Goal: Task Accomplishment & Management: Complete application form

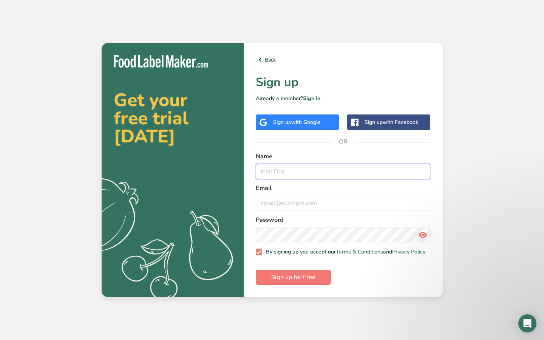
click at [276, 175] on input "text" at bounding box center [343, 171] width 175 height 15
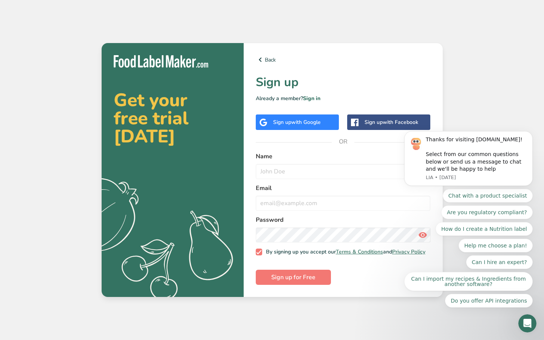
click at [281, 136] on div "Back Sign up Already a member? Sign in Sign up with Google Sign up with Faceboo…" at bounding box center [343, 170] width 199 height 254
click at [279, 125] on div "Sign up with Google" at bounding box center [297, 121] width 83 height 15
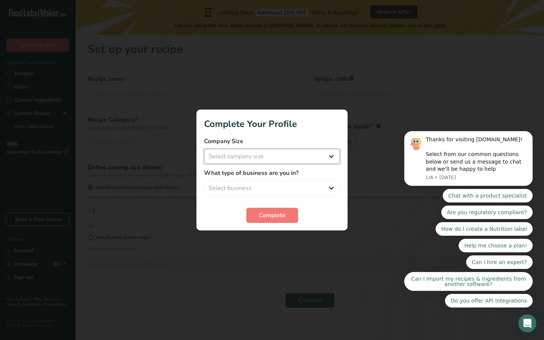
click at [242, 153] on select "Select company size Fewer than 10 Employees 10 to 50 Employees 51 to 500 Employ…" at bounding box center [272, 156] width 136 height 15
select select "1"
click at [248, 184] on select "Select business Packaged Food Manufacturer Restaurant & Cafe Bakery Meal Plans …" at bounding box center [272, 188] width 136 height 15
select select "3"
click at [273, 214] on span "Complete" at bounding box center [272, 215] width 27 height 9
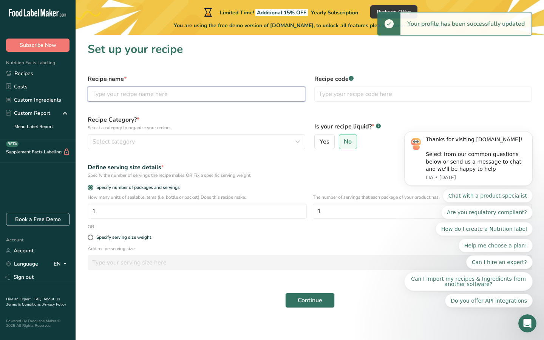
click at [166, 96] on input "text" at bounding box center [197, 94] width 218 height 15
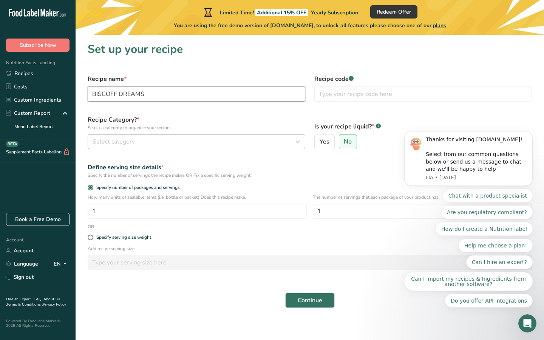
type input "BISCOFF DREAMS"
click at [170, 142] on div "Select category" at bounding box center [194, 141] width 203 height 9
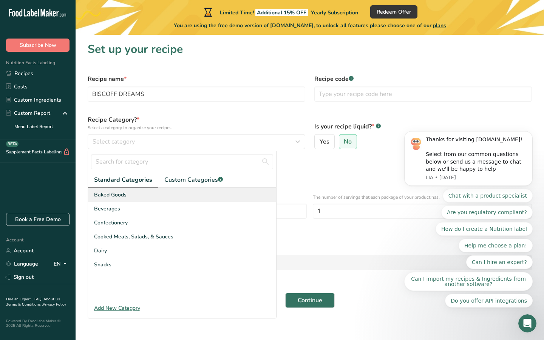
click at [135, 192] on div "Baked Goods" at bounding box center [182, 195] width 188 height 14
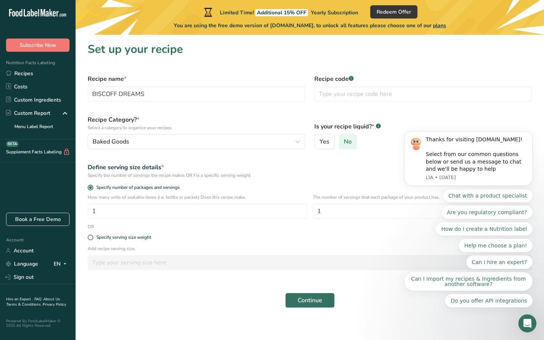
click at [340, 145] on label "No" at bounding box center [348, 141] width 19 height 15
click at [340, 144] on input "No" at bounding box center [341, 141] width 5 height 5
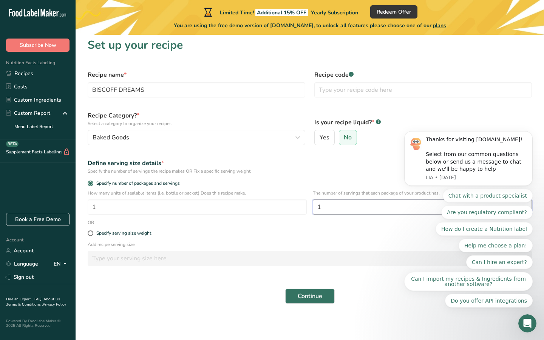
click at [329, 203] on input "1" at bounding box center [422, 207] width 219 height 15
type input "6"
click at [179, 230] on div "Specify serving size weight" at bounding box center [309, 233] width 453 height 15
click at [91, 234] on span at bounding box center [91, 234] width 6 height 6
click at [91, 234] on input "Specify serving size weight" at bounding box center [90, 233] width 5 height 5
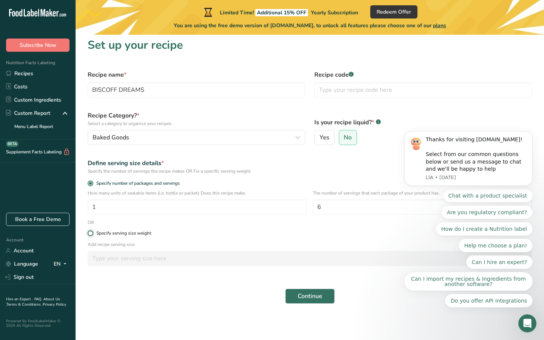
radio input "true"
radio input "false"
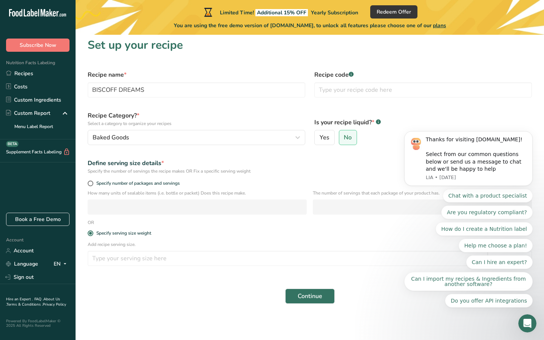
click at [92, 187] on div "Specify number of packages and servings" at bounding box center [309, 184] width 453 height 11
click at [89, 184] on span at bounding box center [91, 184] width 6 height 6
click at [89, 184] on input "Specify number of packages and servings" at bounding box center [90, 183] width 5 height 5
radio input "true"
radio input "false"
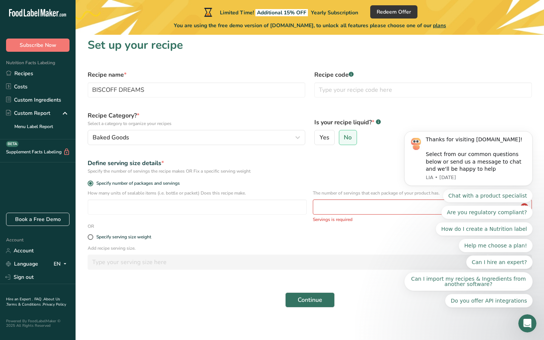
click at [101, 218] on div "How many units of sealable items (i.e. bottle or packet) Does this recipe make." at bounding box center [197, 204] width 219 height 29
click at [101, 210] on input "number" at bounding box center [197, 207] width 219 height 15
type input "13"
click at [341, 213] on input "number" at bounding box center [422, 207] width 219 height 15
type input "6"
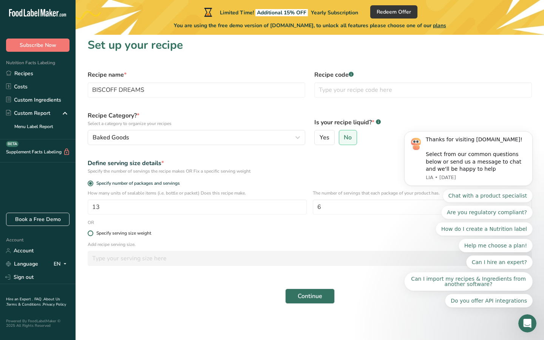
click at [98, 234] on div "Specify serving size weight" at bounding box center [123, 234] width 55 height 6
click at [93, 234] on input "Specify serving size weight" at bounding box center [90, 233] width 5 height 5
radio input "true"
radio input "false"
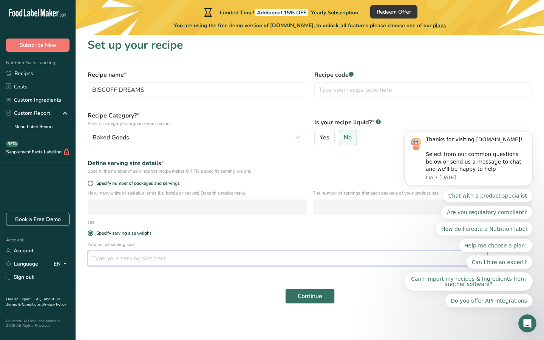
click at [105, 259] on input "number" at bounding box center [288, 258] width 400 height 15
type input "115"
drag, startPoint x: 141, startPoint y: 259, endPoint x: 82, endPoint y: 258, distance: 58.9
click at [82, 258] on section "Set up your recipe Recipe name * BISCOFF DREAMS Recipe code .a-a{fill:#347362;}…" at bounding box center [310, 173] width 469 height 285
click at [91, 184] on span at bounding box center [91, 184] width 6 height 6
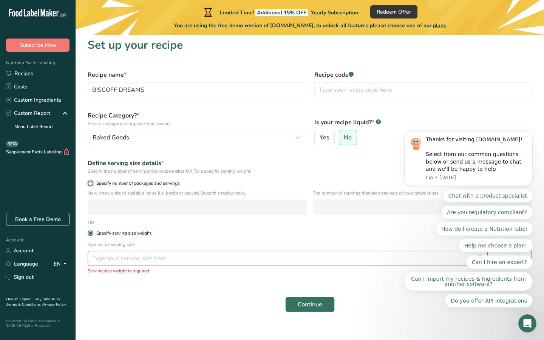
click at [91, 184] on input "Specify number of packages and servings" at bounding box center [90, 183] width 5 height 5
radio input "true"
radio input "false"
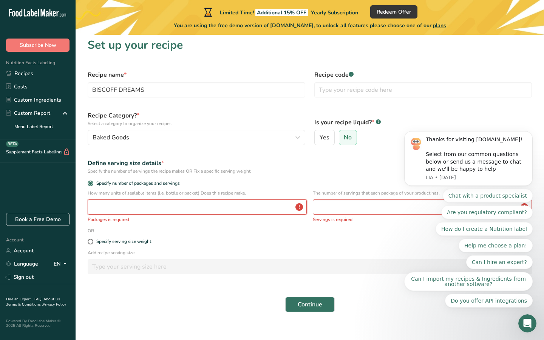
click at [111, 211] on input "number" at bounding box center [197, 207] width 219 height 15
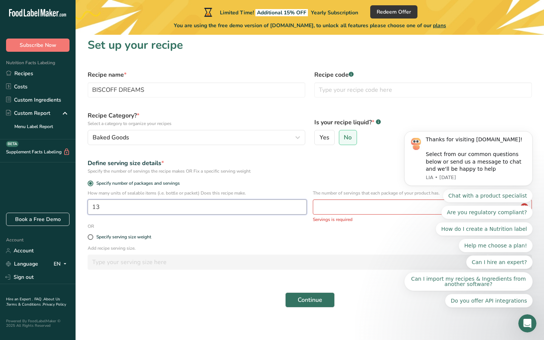
type input "13"
click at [329, 204] on input "number" at bounding box center [422, 207] width 219 height 15
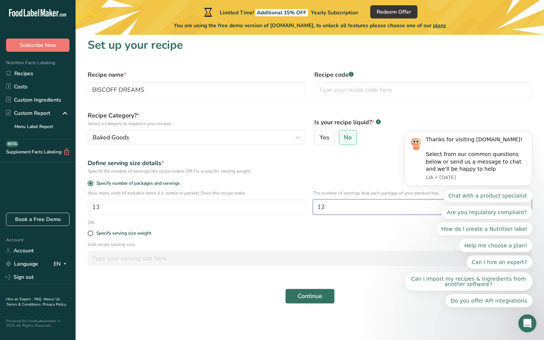
type input "1"
type input "6"
click at [359, 236] on label "Specify serving size weight" at bounding box center [310, 234] width 444 height 6
click at [93, 236] on input "Specify serving size weight" at bounding box center [90, 233] width 5 height 5
radio input "true"
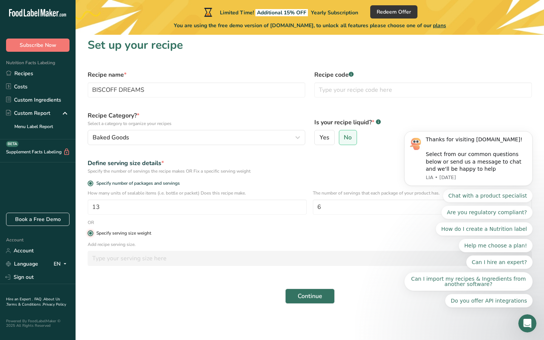
radio input "false"
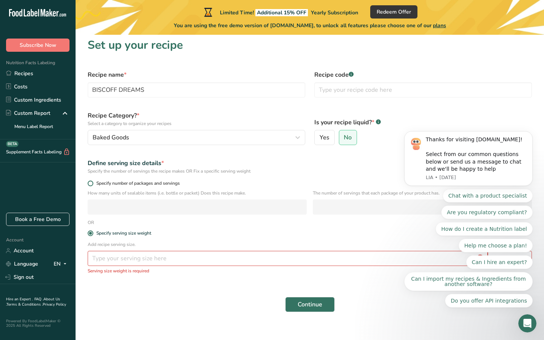
click at [92, 181] on span at bounding box center [91, 184] width 6 height 6
click at [92, 181] on input "Specify number of packages and servings" at bounding box center [90, 183] width 5 height 5
radio input "true"
radio input "false"
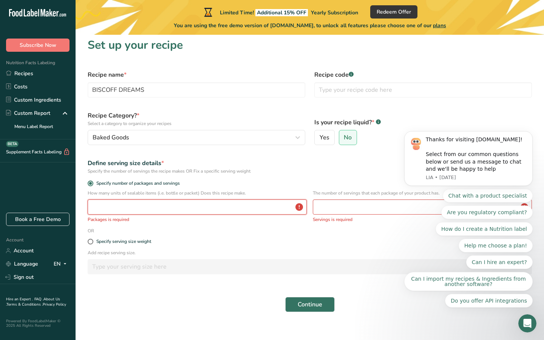
click at [106, 211] on input "number" at bounding box center [197, 207] width 219 height 15
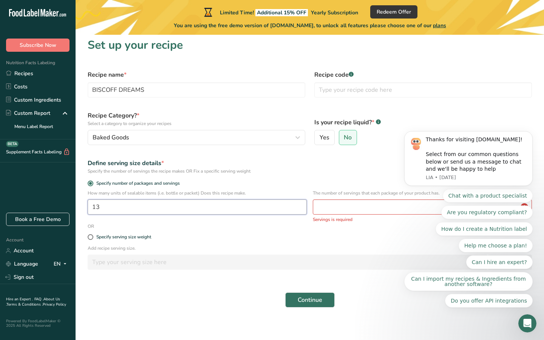
type input "13"
click at [324, 208] on input "number" at bounding box center [422, 207] width 219 height 15
type input "6"
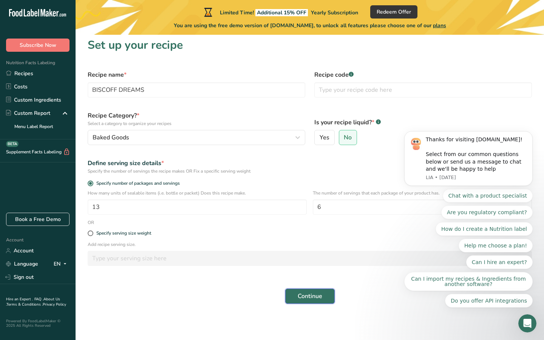
click at [318, 297] on span "Continue" at bounding box center [310, 296] width 25 height 9
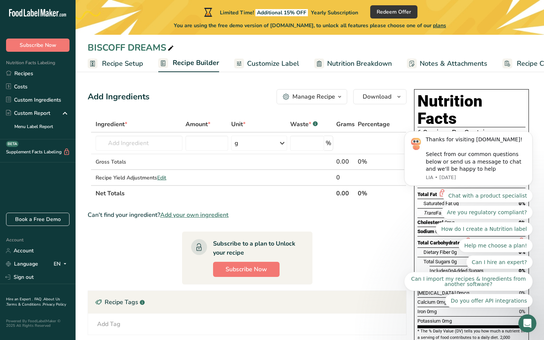
click at [102, 64] on span "Recipe Setup" at bounding box center [122, 64] width 41 height 10
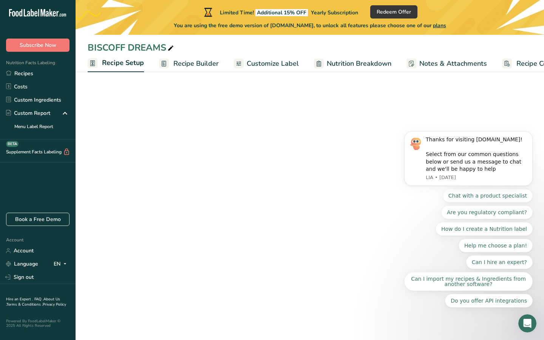
scroll to position [0, 3]
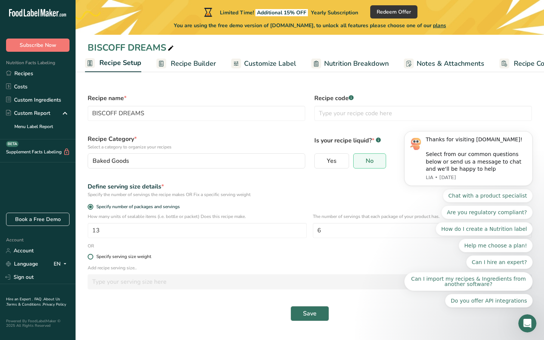
click at [92, 257] on span at bounding box center [91, 257] width 6 height 6
click at [92, 257] on input "Specify serving size weight" at bounding box center [90, 256] width 5 height 5
radio input "true"
radio input "false"
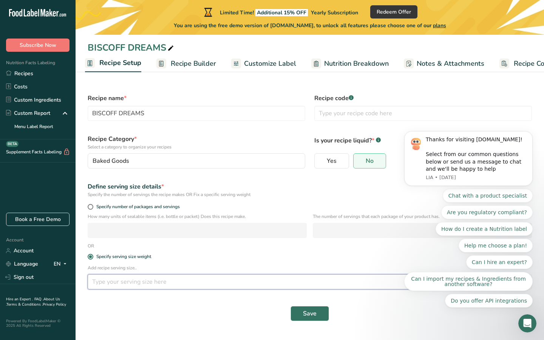
click at [99, 285] on input "number" at bounding box center [288, 281] width 400 height 15
type input "1"
click at [318, 307] on button "Save" at bounding box center [310, 313] width 39 height 15
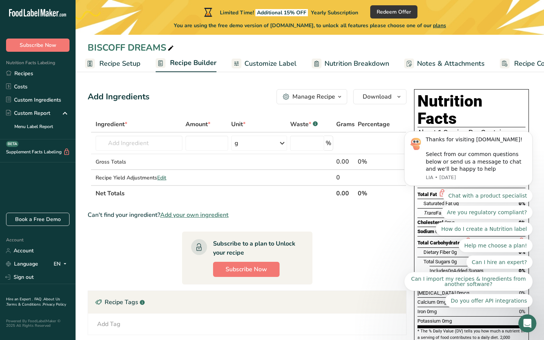
click at [114, 62] on span "Recipe Setup" at bounding box center [119, 64] width 41 height 10
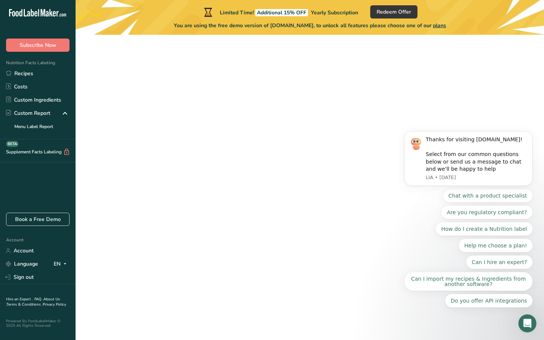
scroll to position [4, 0]
